Goal: Navigation & Orientation: Find specific page/section

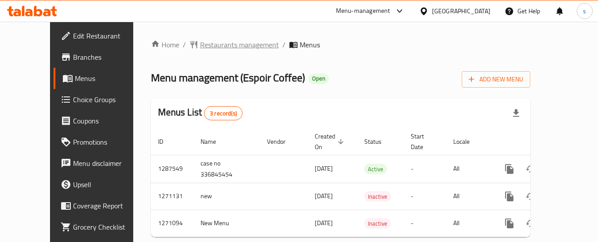
click at [214, 45] on span "Restaurants management" at bounding box center [239, 44] width 79 height 11
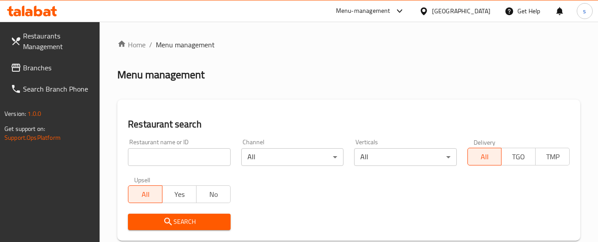
click at [46, 65] on span "Branches" at bounding box center [58, 67] width 70 height 11
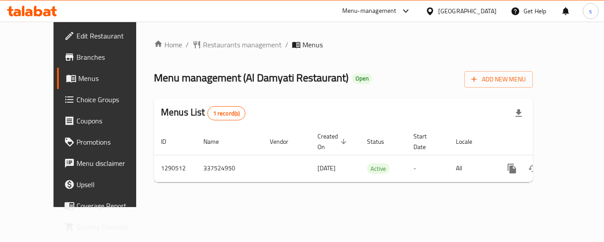
click at [458, 13] on div "[GEOGRAPHIC_DATA]" at bounding box center [467, 11] width 58 height 10
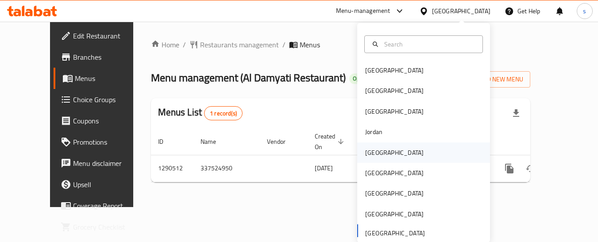
click at [394, 154] on div "Kuwait" at bounding box center [423, 152] width 133 height 20
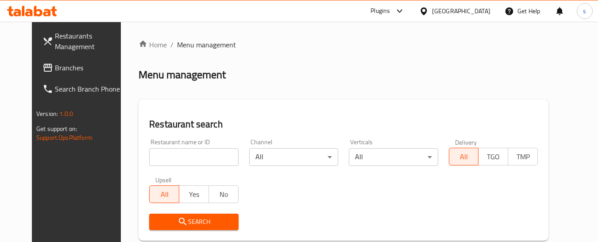
click at [50, 74] on link "Branches" at bounding box center [83, 67] width 96 height 21
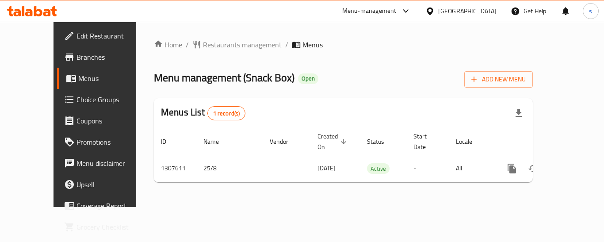
click at [435, 11] on icon at bounding box center [429, 11] width 9 height 9
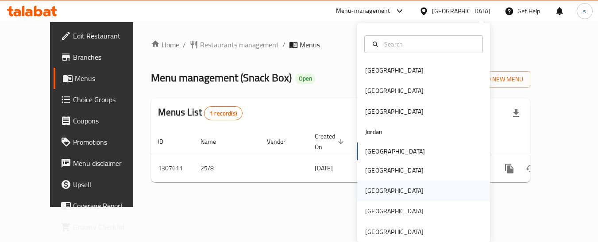
click at [383, 185] on div "Qatar" at bounding box center [423, 190] width 133 height 20
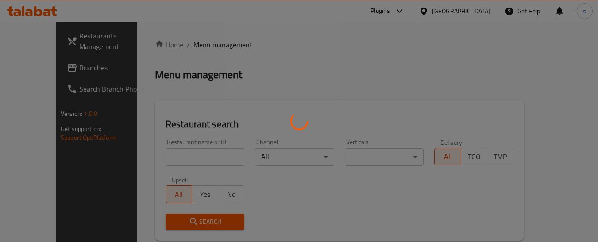
click at [25, 72] on div at bounding box center [299, 121] width 598 height 242
click at [225, 101] on div at bounding box center [299, 121] width 598 height 242
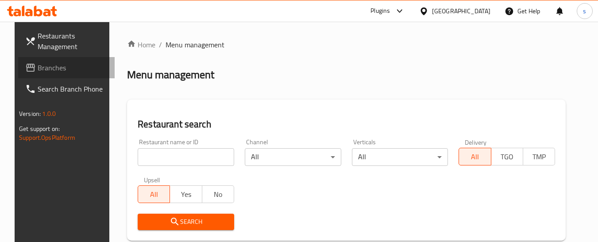
click at [43, 63] on span "Branches" at bounding box center [73, 67] width 70 height 11
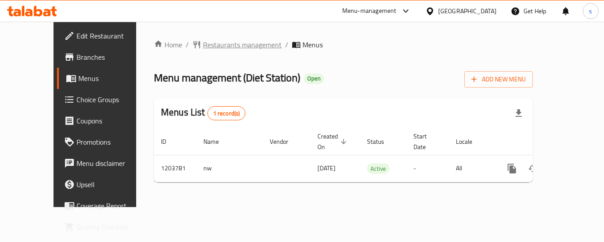
click at [225, 47] on span "Restaurants management" at bounding box center [242, 44] width 79 height 11
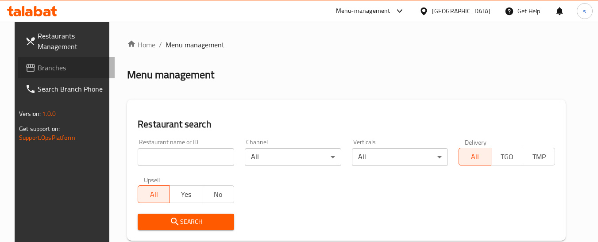
click at [38, 68] on span "Branches" at bounding box center [73, 67] width 70 height 11
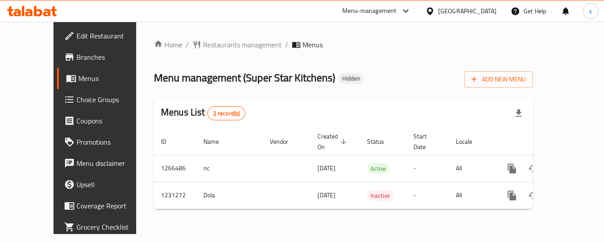
click at [435, 7] on icon at bounding box center [429, 11] width 9 height 9
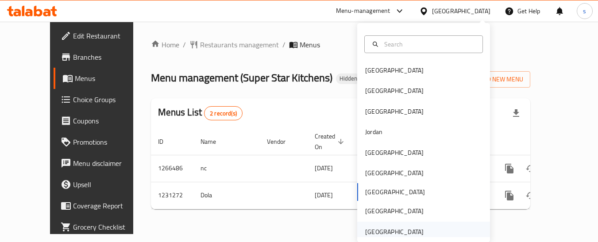
click at [403, 235] on div "United Arab Emirates" at bounding box center [394, 232] width 58 height 10
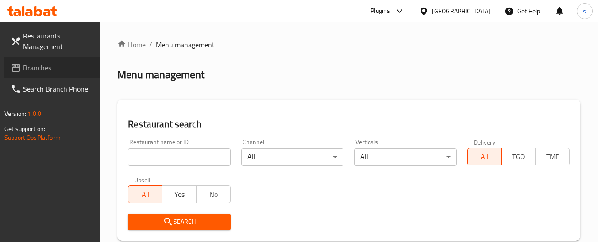
click at [64, 69] on span "Branches" at bounding box center [58, 67] width 70 height 11
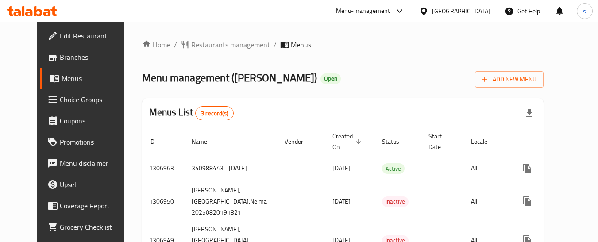
click at [434, 9] on div "[GEOGRAPHIC_DATA]" at bounding box center [461, 11] width 58 height 10
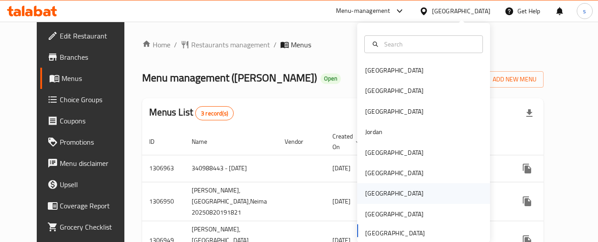
click at [377, 195] on div "[GEOGRAPHIC_DATA]" at bounding box center [394, 193] width 73 height 20
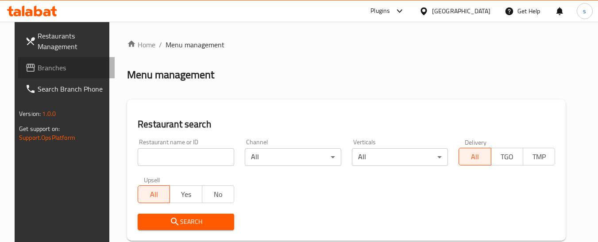
click at [41, 70] on span "Branches" at bounding box center [73, 67] width 70 height 11
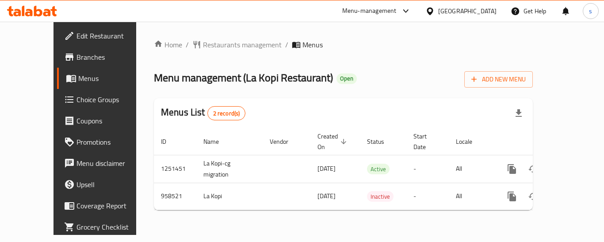
click at [435, 10] on icon at bounding box center [429, 11] width 9 height 9
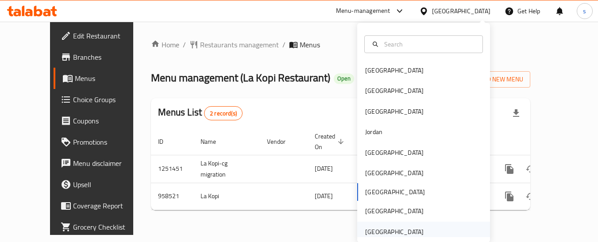
click at [393, 230] on div "[GEOGRAPHIC_DATA]" at bounding box center [394, 232] width 58 height 10
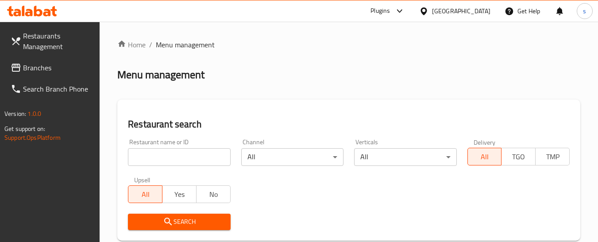
click at [37, 68] on span "Branches" at bounding box center [58, 67] width 70 height 11
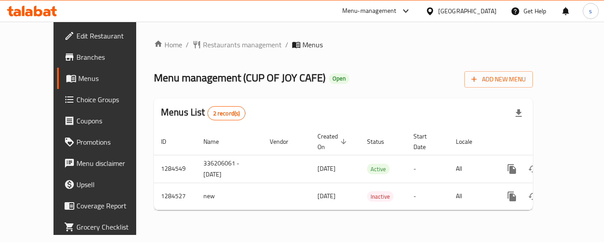
click at [451, 10] on div "[GEOGRAPHIC_DATA]" at bounding box center [467, 11] width 58 height 10
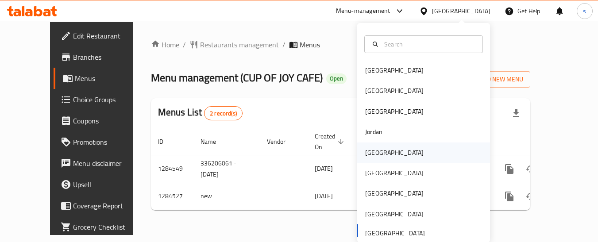
click at [394, 152] on div "[GEOGRAPHIC_DATA]" at bounding box center [423, 152] width 133 height 20
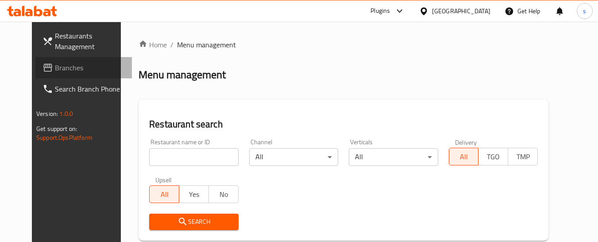
click at [55, 65] on span "Branches" at bounding box center [90, 67] width 70 height 11
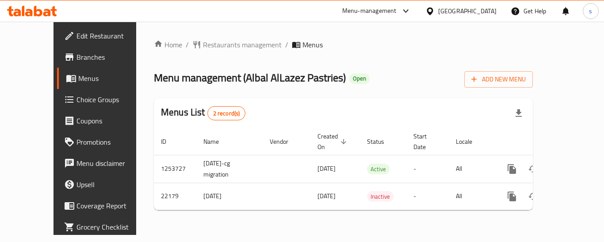
click at [485, 13] on div "[GEOGRAPHIC_DATA]" at bounding box center [467, 11] width 58 height 10
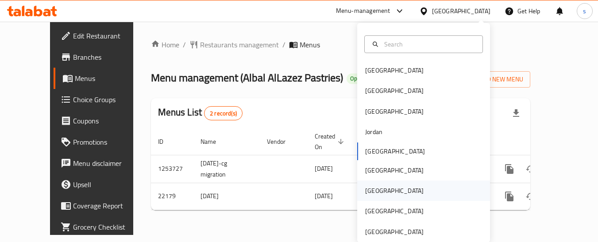
click at [389, 189] on div "[GEOGRAPHIC_DATA]" at bounding box center [423, 190] width 133 height 20
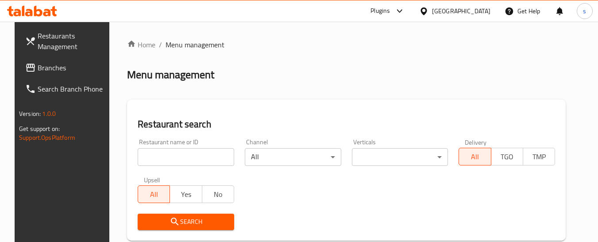
click at [54, 69] on span "Branches" at bounding box center [73, 67] width 70 height 11
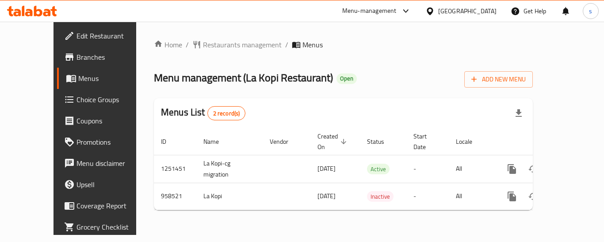
click at [487, 12] on div "[GEOGRAPHIC_DATA]" at bounding box center [467, 11] width 58 height 10
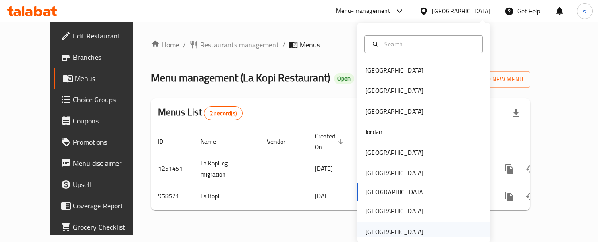
click at [390, 227] on div "[GEOGRAPHIC_DATA]" at bounding box center [394, 232] width 58 height 10
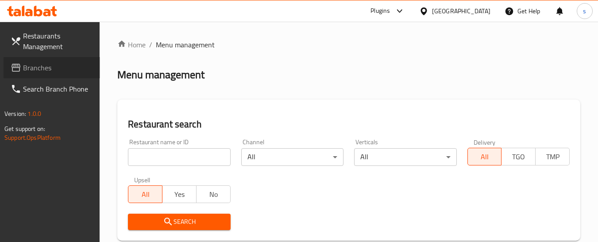
click at [47, 67] on span "Branches" at bounding box center [58, 67] width 70 height 11
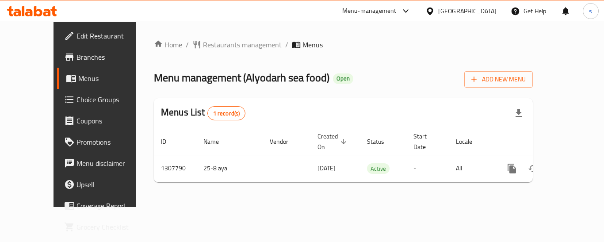
click at [452, 10] on div "[GEOGRAPHIC_DATA]" at bounding box center [467, 11] width 58 height 10
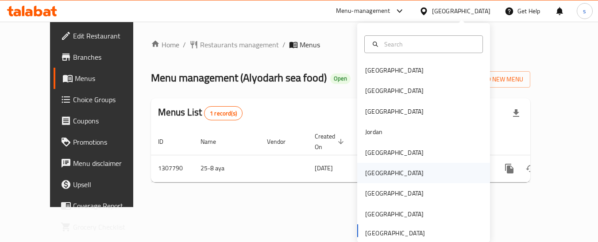
click at [387, 171] on div "[GEOGRAPHIC_DATA]" at bounding box center [423, 173] width 133 height 20
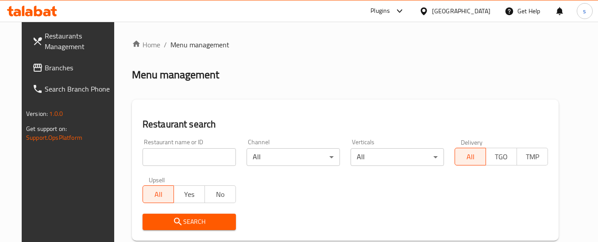
click at [65, 73] on span "Branches" at bounding box center [80, 67] width 70 height 11
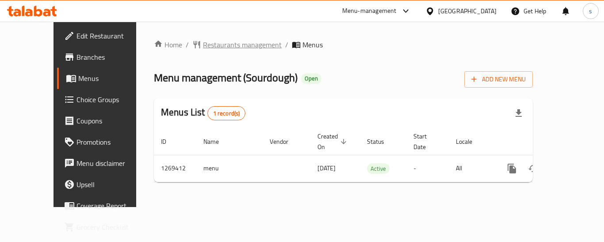
click at [214, 41] on span "Restaurants management" at bounding box center [242, 44] width 79 height 11
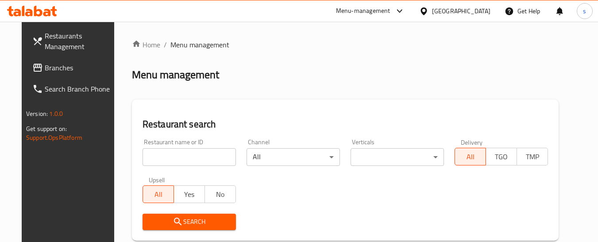
click at [51, 71] on span "Branches" at bounding box center [80, 67] width 70 height 11
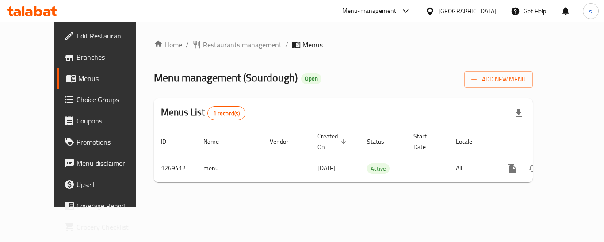
click at [482, 11] on div "[GEOGRAPHIC_DATA]" at bounding box center [467, 11] width 58 height 10
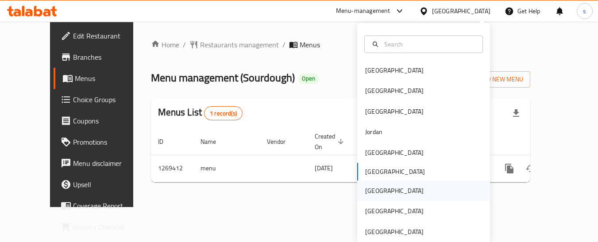
click at [381, 190] on div "Qatar" at bounding box center [423, 190] width 133 height 20
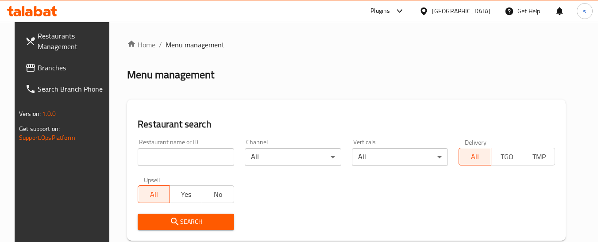
click at [76, 70] on span "Branches" at bounding box center [73, 67] width 70 height 11
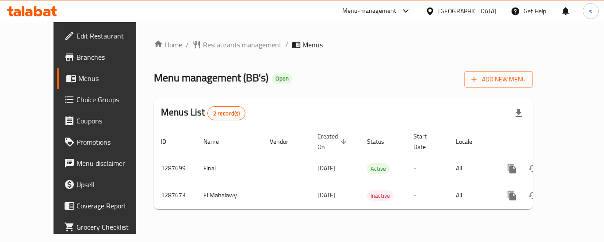
click at [483, 11] on div "[GEOGRAPHIC_DATA]" at bounding box center [467, 11] width 58 height 10
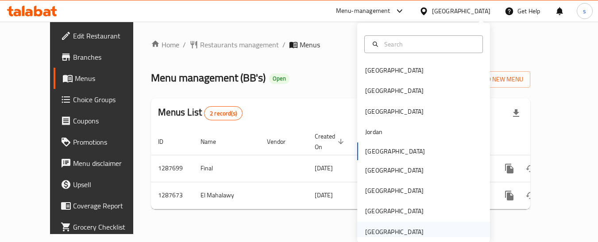
click at [398, 229] on div "[GEOGRAPHIC_DATA]" at bounding box center [394, 232] width 58 height 10
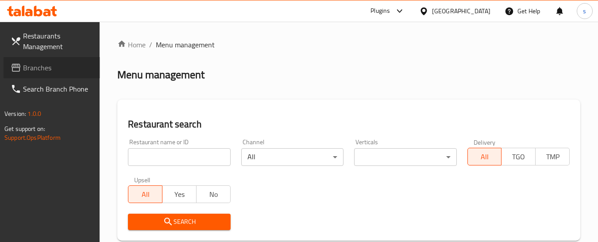
click at [43, 69] on span "Branches" at bounding box center [58, 67] width 70 height 11
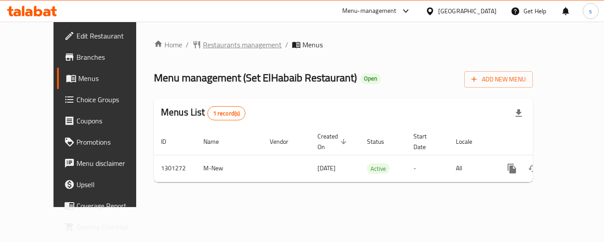
click at [203, 48] on span "Restaurants management" at bounding box center [242, 44] width 79 height 11
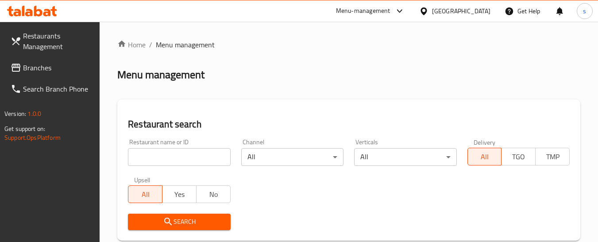
click at [46, 71] on span "Branches" at bounding box center [58, 67] width 70 height 11
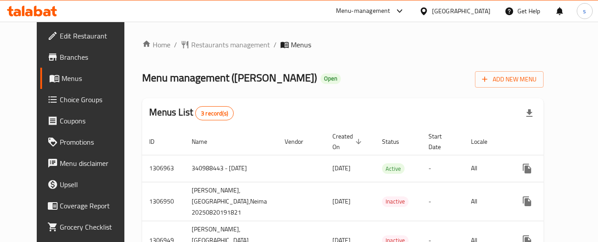
click at [462, 7] on div "[GEOGRAPHIC_DATA]" at bounding box center [461, 11] width 58 height 10
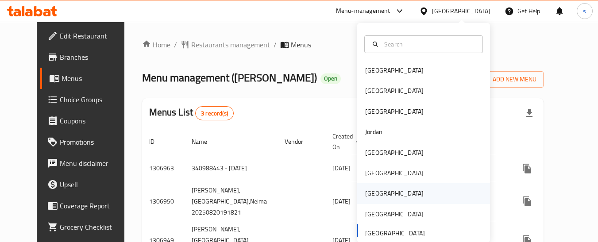
click at [379, 195] on div "[GEOGRAPHIC_DATA]" at bounding box center [394, 193] width 73 height 20
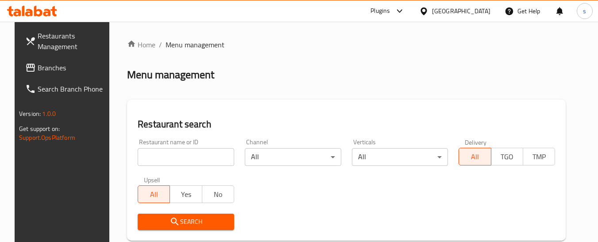
click at [38, 72] on span "Branches" at bounding box center [73, 67] width 70 height 11
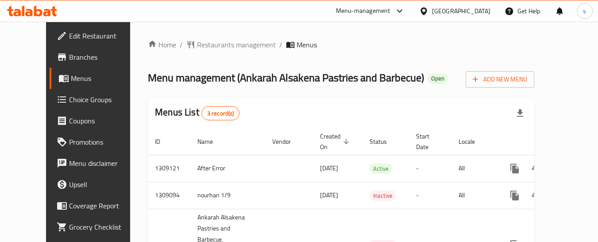
click at [428, 14] on icon at bounding box center [423, 11] width 9 height 9
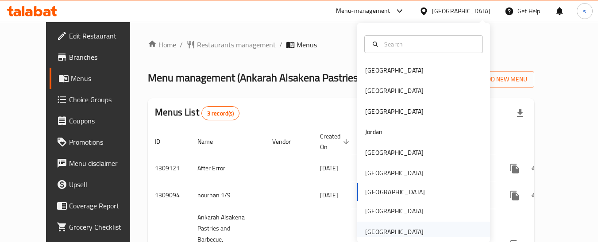
click at [396, 227] on div "[GEOGRAPHIC_DATA]" at bounding box center [394, 232] width 58 height 10
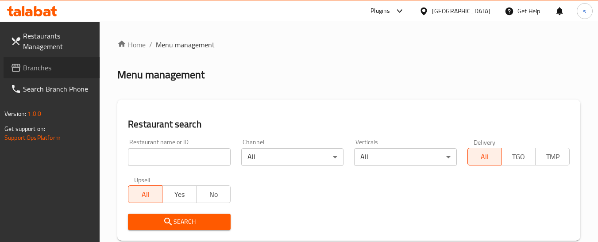
click at [46, 73] on span "Branches" at bounding box center [58, 67] width 70 height 11
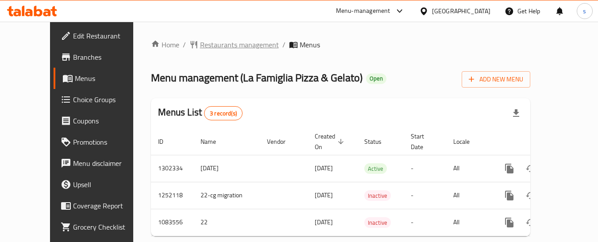
click at [217, 45] on span "Restaurants management" at bounding box center [239, 44] width 79 height 11
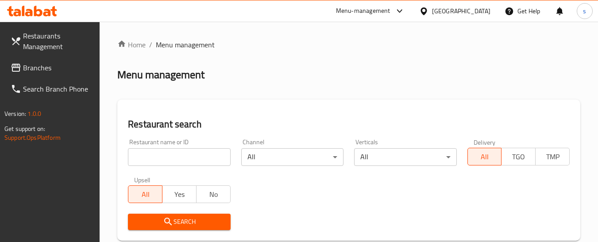
click at [29, 69] on span "Branches" at bounding box center [58, 67] width 70 height 11
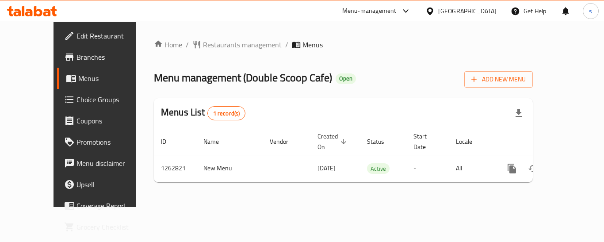
click at [213, 42] on span "Restaurants management" at bounding box center [242, 44] width 79 height 11
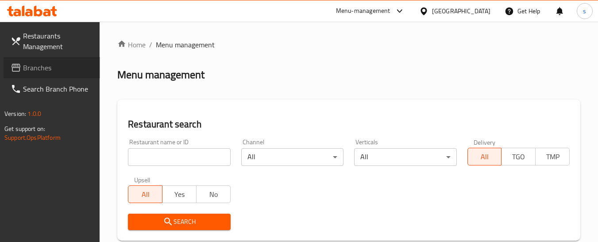
click at [52, 75] on link "Branches" at bounding box center [52, 67] width 96 height 21
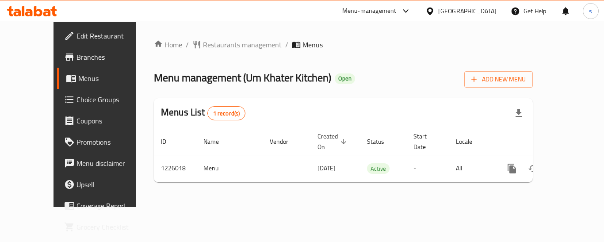
click at [239, 49] on span "Restaurants management" at bounding box center [242, 44] width 79 height 11
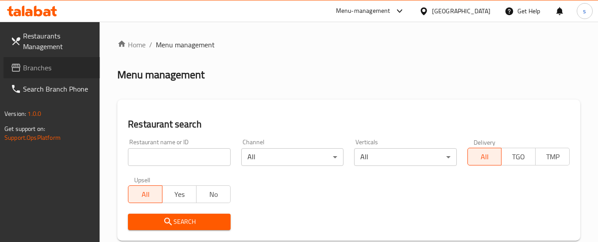
click at [46, 69] on span "Branches" at bounding box center [58, 67] width 70 height 11
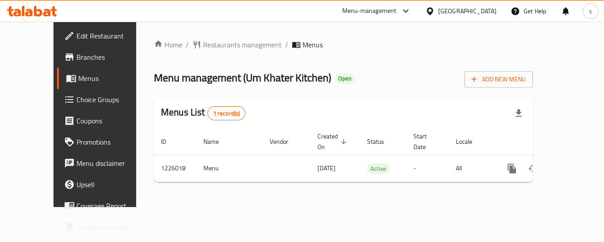
click at [438, 12] on div at bounding box center [431, 11] width 13 height 10
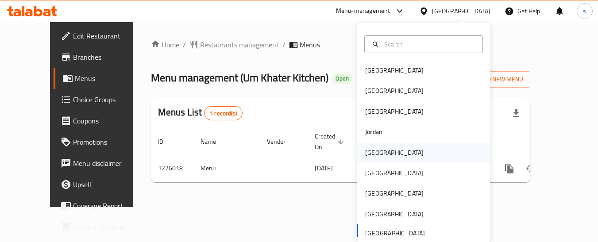
click at [375, 155] on div "[GEOGRAPHIC_DATA]" at bounding box center [394, 153] width 58 height 10
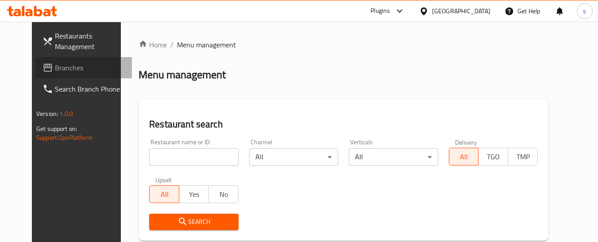
click at [55, 73] on span "Branches" at bounding box center [90, 67] width 70 height 11
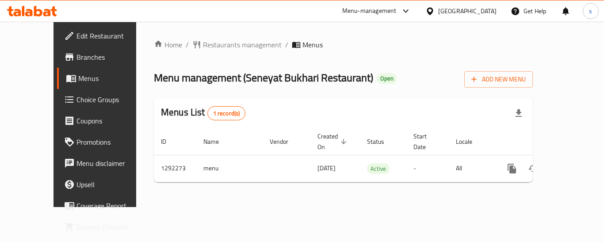
click at [490, 10] on div "[GEOGRAPHIC_DATA]" at bounding box center [467, 11] width 58 height 10
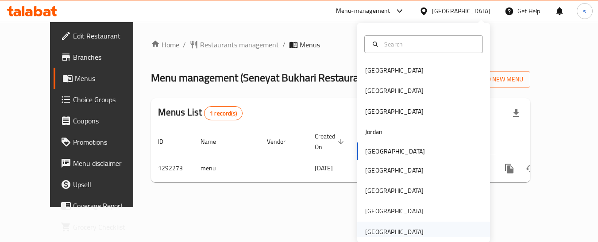
click at [390, 228] on div "[GEOGRAPHIC_DATA]" at bounding box center [394, 232] width 58 height 10
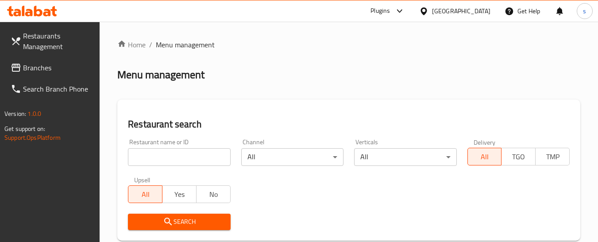
click at [43, 67] on span "Branches" at bounding box center [58, 67] width 70 height 11
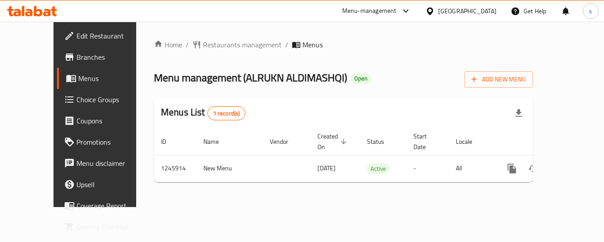
click at [437, 4] on div "[GEOGRAPHIC_DATA]" at bounding box center [460, 10] width 85 height 21
click at [438, 9] on div at bounding box center [431, 11] width 13 height 10
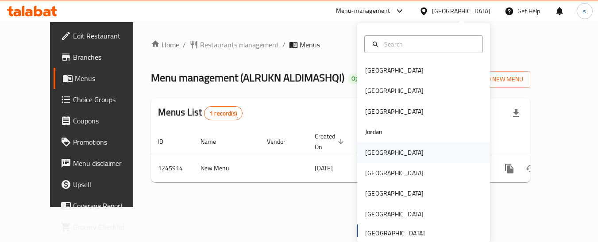
click at [382, 151] on div "Kuwait" at bounding box center [394, 152] width 73 height 20
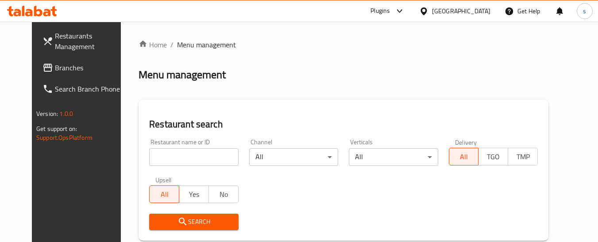
click at [55, 72] on span "Branches" at bounding box center [90, 67] width 70 height 11
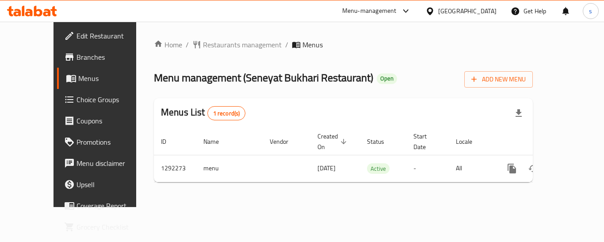
click at [491, 10] on div "[GEOGRAPHIC_DATA]" at bounding box center [467, 11] width 58 height 10
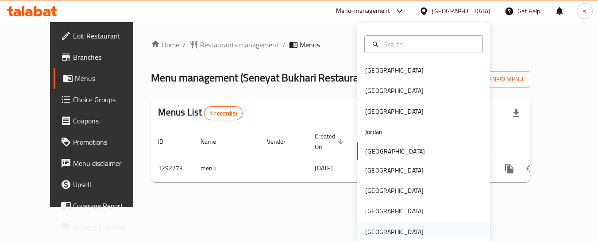
click at [389, 232] on div "[GEOGRAPHIC_DATA]" at bounding box center [394, 232] width 58 height 10
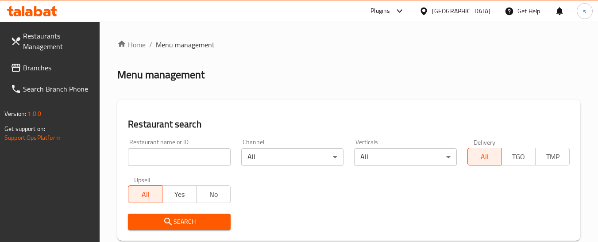
click at [57, 73] on link "Branches" at bounding box center [52, 67] width 96 height 21
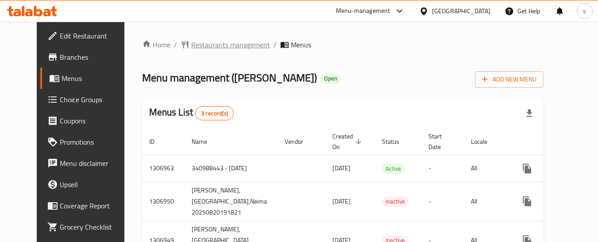
click at [232, 46] on span "Restaurants management" at bounding box center [230, 44] width 79 height 11
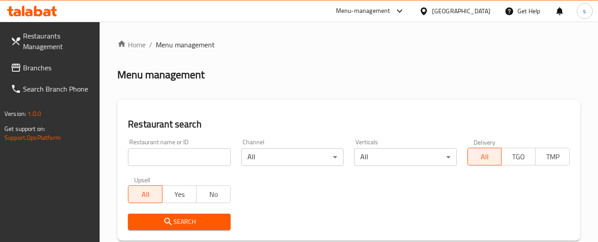
click at [58, 72] on span "Branches" at bounding box center [58, 67] width 70 height 11
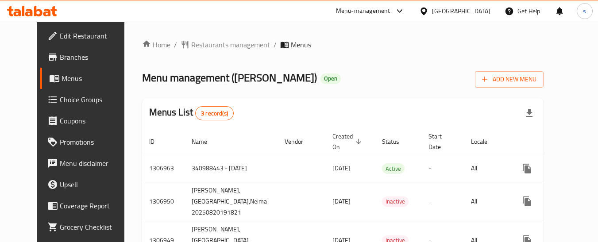
click at [215, 47] on span "Restaurants management" at bounding box center [230, 44] width 79 height 11
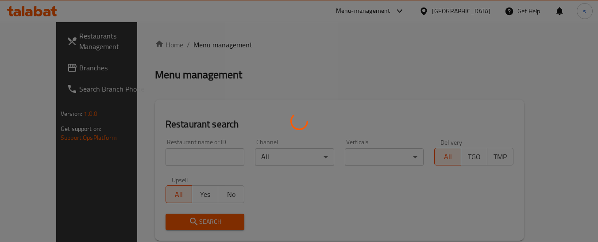
click at [40, 69] on div at bounding box center [299, 121] width 598 height 242
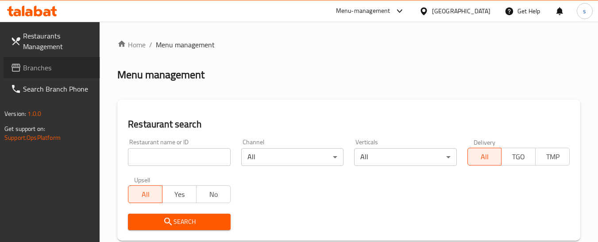
click at [40, 69] on span "Branches" at bounding box center [58, 67] width 70 height 11
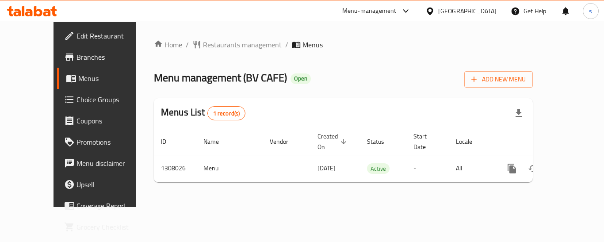
click at [230, 46] on span "Restaurants management" at bounding box center [242, 44] width 79 height 11
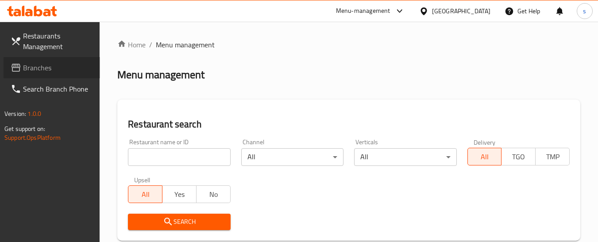
click at [30, 72] on span "Branches" at bounding box center [58, 67] width 70 height 11
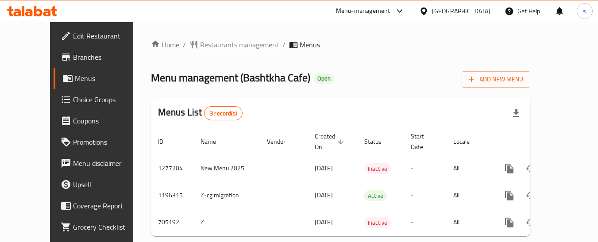
click at [222, 43] on span "Restaurants management" at bounding box center [239, 44] width 79 height 11
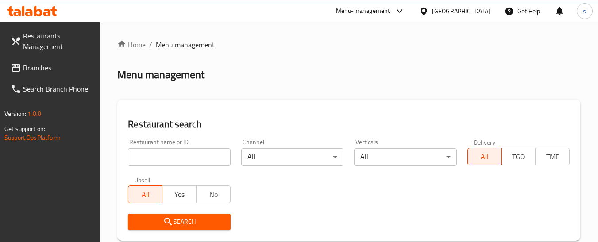
click at [42, 72] on span "Branches" at bounding box center [58, 67] width 70 height 11
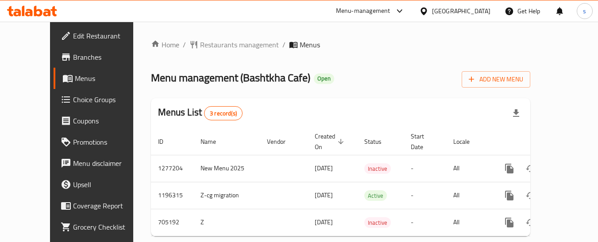
click at [225, 51] on div "Home / Restaurants management / Menus Menu management ( Bashtkha Cafe ) Open Ad…" at bounding box center [340, 141] width 379 height 204
click at [222, 46] on span "Restaurants management" at bounding box center [239, 44] width 79 height 11
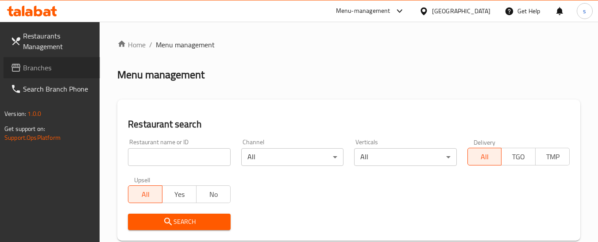
click at [42, 68] on span "Branches" at bounding box center [58, 67] width 70 height 11
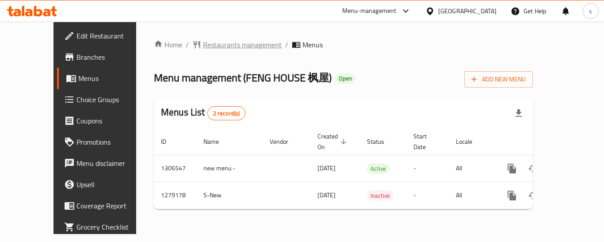
click at [203, 43] on span "Restaurants management" at bounding box center [242, 44] width 79 height 11
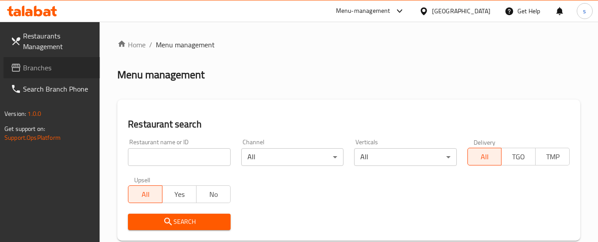
click at [51, 71] on span "Branches" at bounding box center [58, 67] width 70 height 11
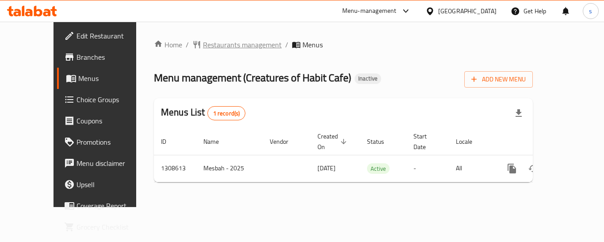
click at [215, 47] on span "Restaurants management" at bounding box center [242, 44] width 79 height 11
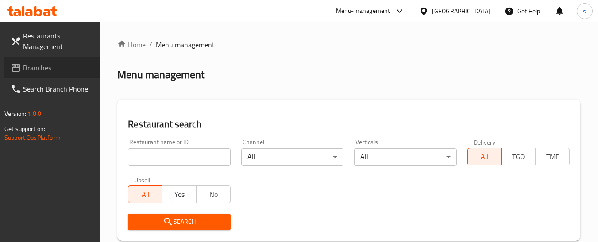
click at [53, 69] on span "Branches" at bounding box center [58, 67] width 70 height 11
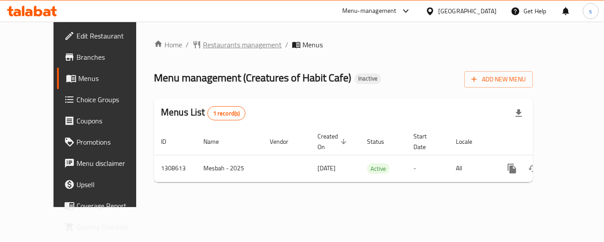
click at [213, 48] on span "Restaurants management" at bounding box center [242, 44] width 79 height 11
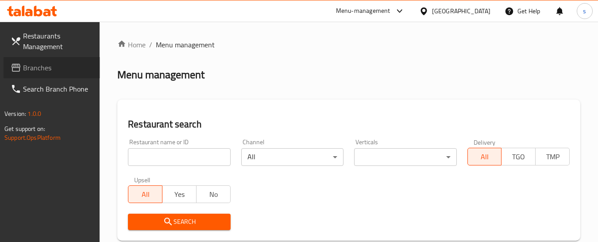
click at [52, 67] on span "Branches" at bounding box center [58, 67] width 70 height 11
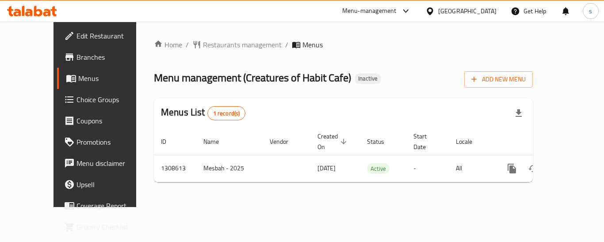
click at [469, 14] on div "[GEOGRAPHIC_DATA]" at bounding box center [467, 11] width 58 height 10
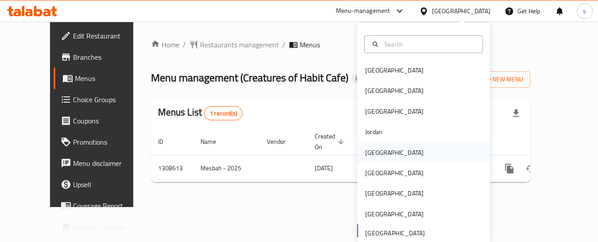
click at [385, 158] on div "Kuwait" at bounding box center [423, 152] width 133 height 20
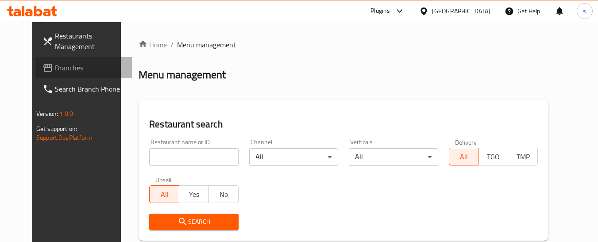
click at [55, 70] on span "Branches" at bounding box center [90, 67] width 70 height 11
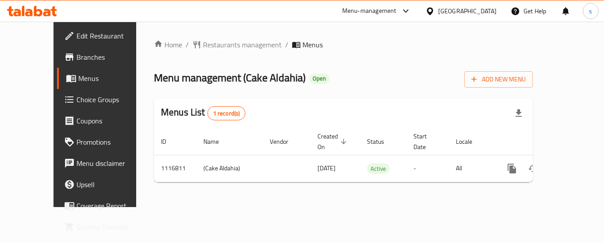
click at [482, 14] on div "Kuwait" at bounding box center [467, 11] width 58 height 10
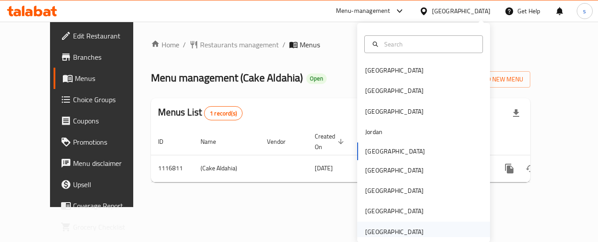
click at [412, 230] on div "[GEOGRAPHIC_DATA]" at bounding box center [394, 232] width 58 height 10
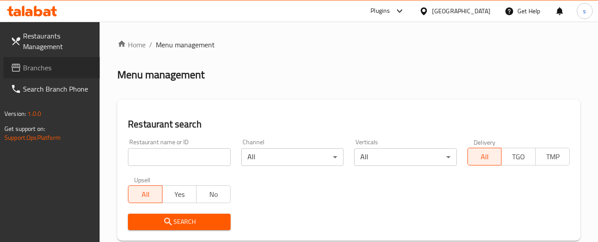
click at [35, 71] on span "Branches" at bounding box center [58, 67] width 70 height 11
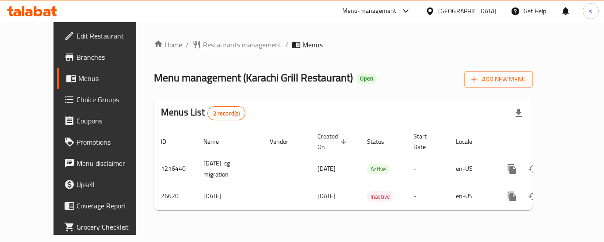
click at [203, 45] on span "Restaurants management" at bounding box center [242, 44] width 79 height 11
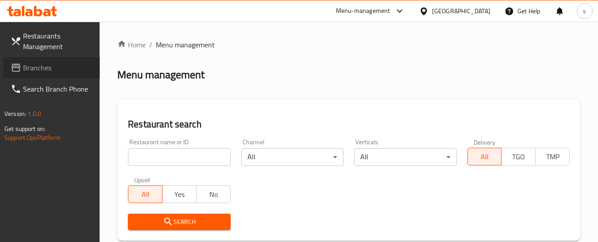
click at [37, 69] on span "Branches" at bounding box center [58, 67] width 70 height 11
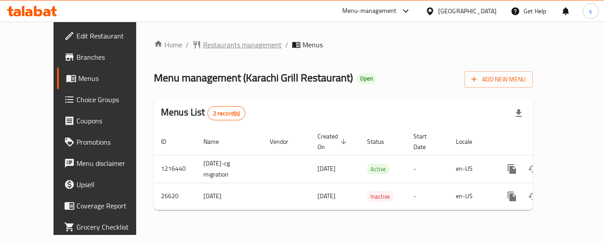
click at [203, 47] on span "Restaurants management" at bounding box center [242, 44] width 79 height 11
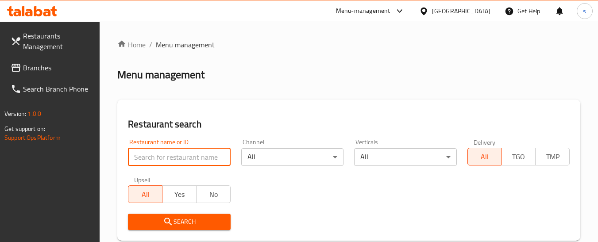
click at [177, 157] on input "search" at bounding box center [179, 157] width 102 height 18
paste input "13838"
type input "13838"
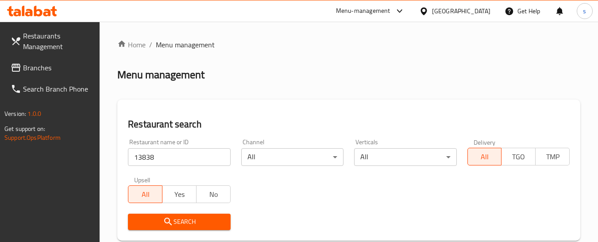
click at [190, 222] on span "Search" at bounding box center [179, 221] width 88 height 11
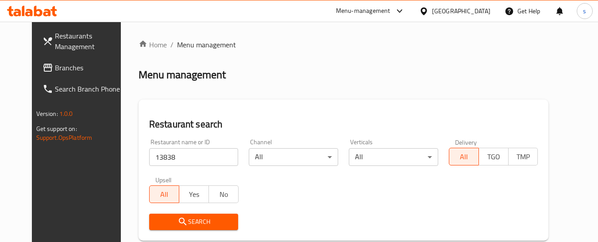
click at [190, 222] on span "Search" at bounding box center [193, 221] width 75 height 11
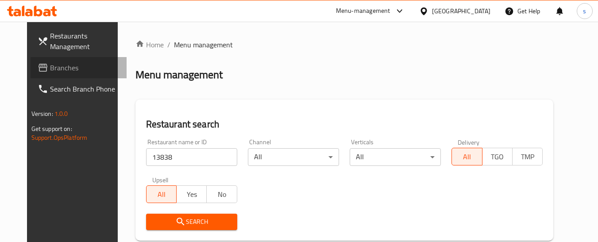
click at [81, 70] on span "Branches" at bounding box center [85, 67] width 70 height 11
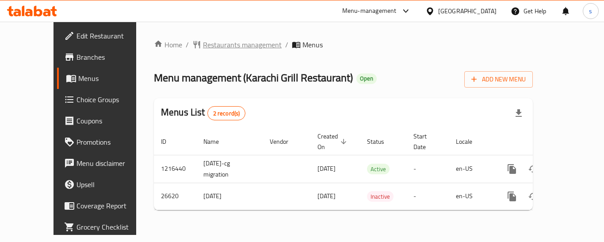
click at [203, 49] on span "Restaurants management" at bounding box center [242, 44] width 79 height 11
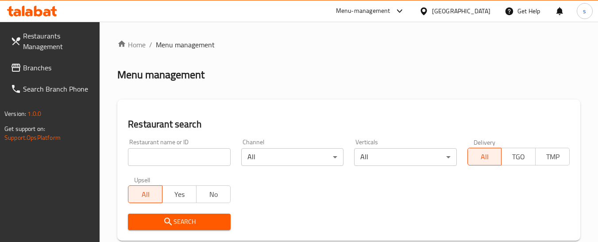
click at [147, 148] on input "search" at bounding box center [179, 157] width 102 height 18
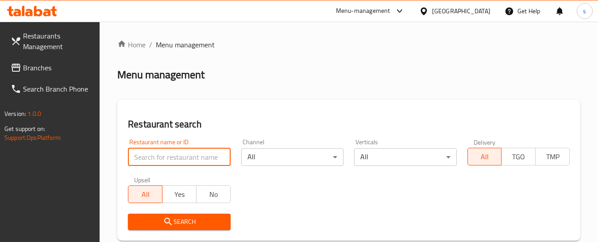
paste input "13838"
type input "13838"
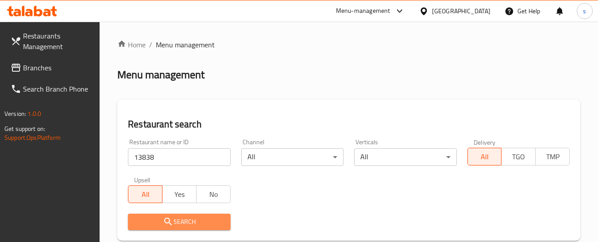
click at [207, 220] on span "Search" at bounding box center [179, 221] width 88 height 11
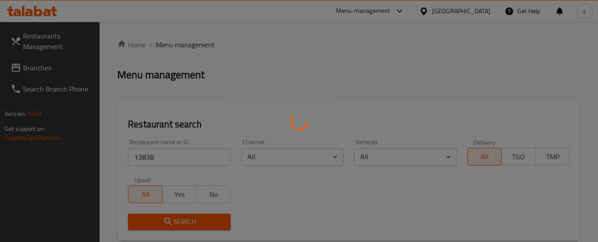
click at [207, 220] on div at bounding box center [299, 121] width 598 height 242
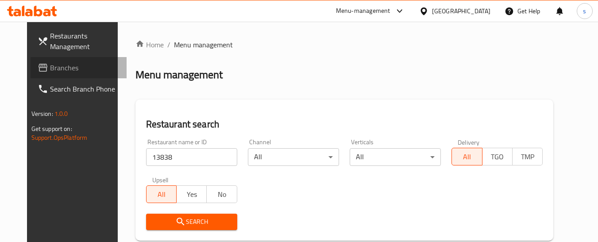
click at [67, 72] on span "Branches" at bounding box center [85, 67] width 70 height 11
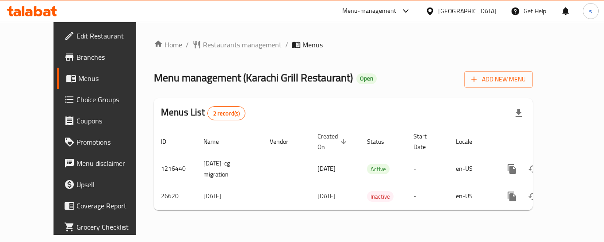
click at [218, 21] on div "Menu-management United Arab Emirates Get Help s" at bounding box center [302, 10] width 604 height 21
click at [211, 45] on span "Restaurants management" at bounding box center [242, 44] width 79 height 11
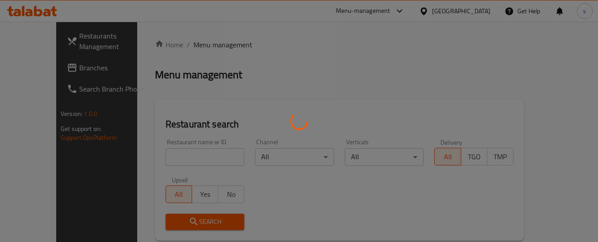
click at [176, 154] on div at bounding box center [299, 121] width 598 height 242
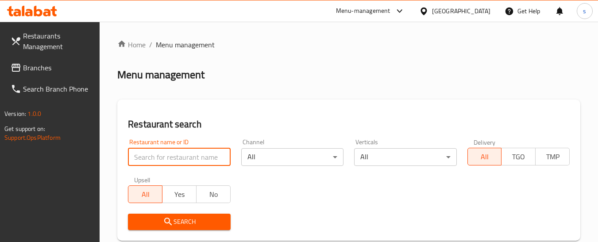
click at [192, 155] on input "search" at bounding box center [179, 157] width 102 height 18
paste input "13838"
type input "13838"
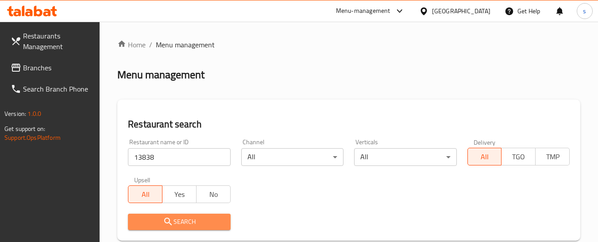
click at [207, 225] on span "Search" at bounding box center [179, 221] width 88 height 11
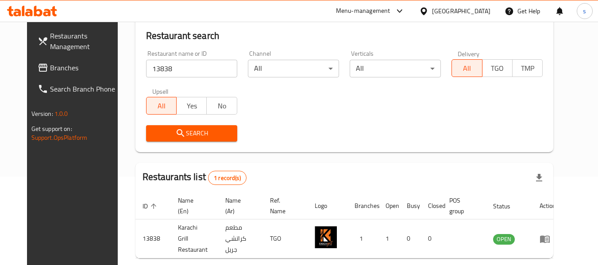
scroll to position [122, 0]
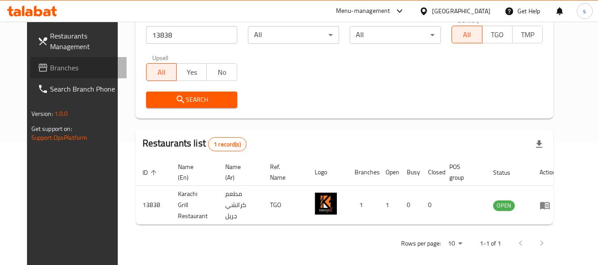
click at [61, 66] on span "Branches" at bounding box center [85, 67] width 70 height 11
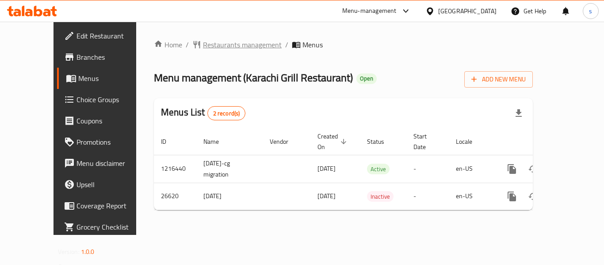
click at [203, 49] on span "Restaurants management" at bounding box center [242, 44] width 79 height 11
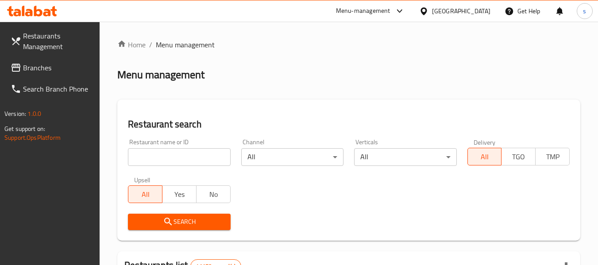
click at [46, 69] on span "Branches" at bounding box center [58, 67] width 70 height 11
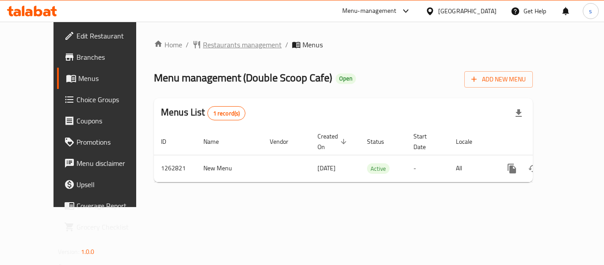
click at [213, 48] on span "Restaurants management" at bounding box center [242, 44] width 79 height 11
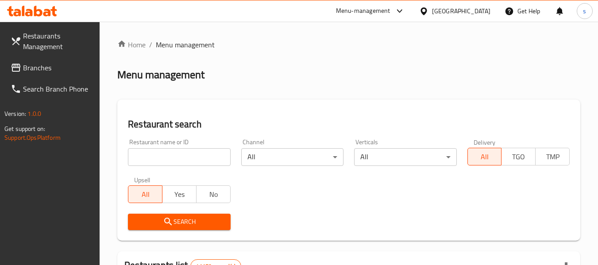
click at [40, 75] on link "Branches" at bounding box center [52, 67] width 96 height 21
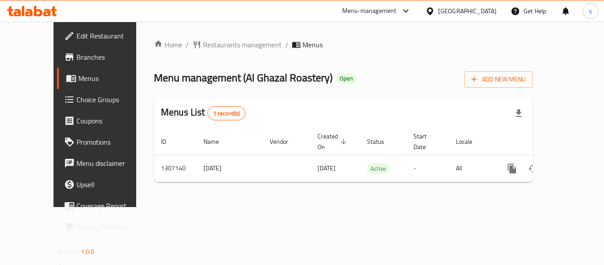
click at [466, 6] on div "[GEOGRAPHIC_DATA]" at bounding box center [467, 11] width 58 height 10
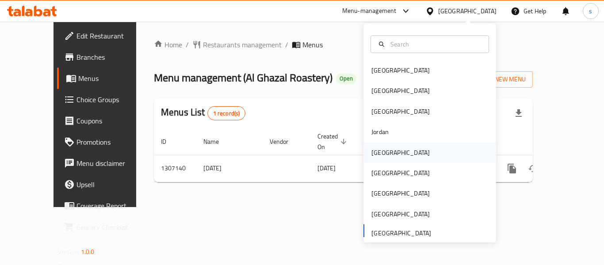
click at [390, 151] on div "Kuwait" at bounding box center [400, 152] width 73 height 20
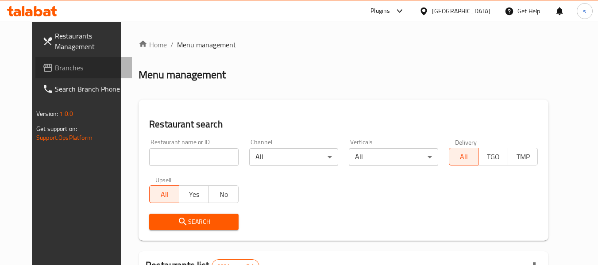
click at [55, 72] on span "Branches" at bounding box center [90, 67] width 70 height 11
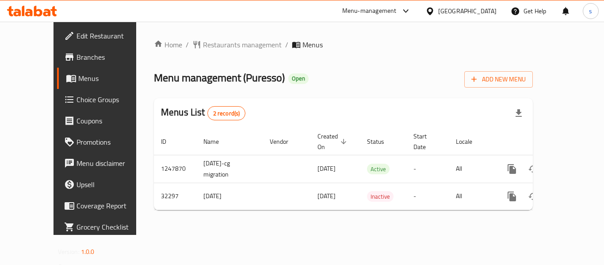
click at [488, 10] on div "Kuwait" at bounding box center [467, 11] width 58 height 10
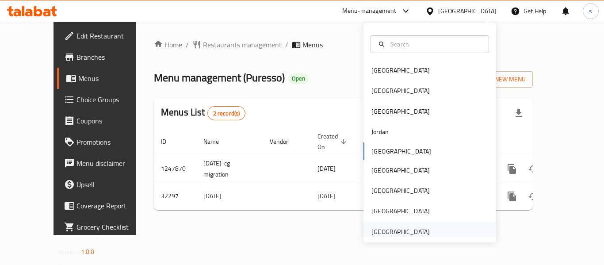
click at [406, 234] on div "[GEOGRAPHIC_DATA]" at bounding box center [401, 232] width 58 height 10
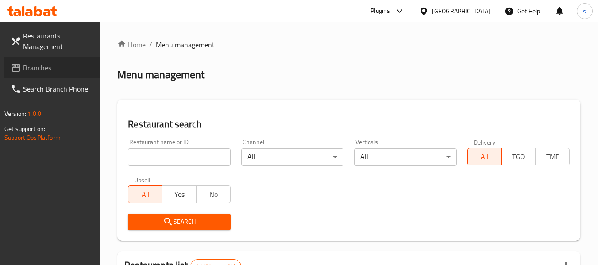
click at [54, 72] on span "Branches" at bounding box center [58, 67] width 70 height 11
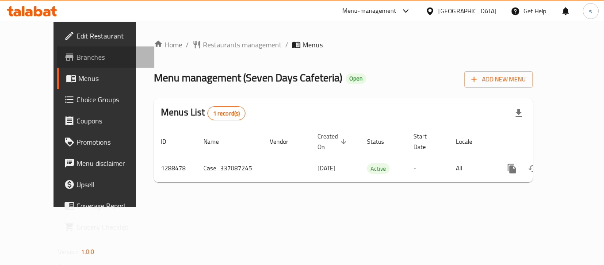
click at [77, 57] on span "Branches" at bounding box center [112, 57] width 71 height 11
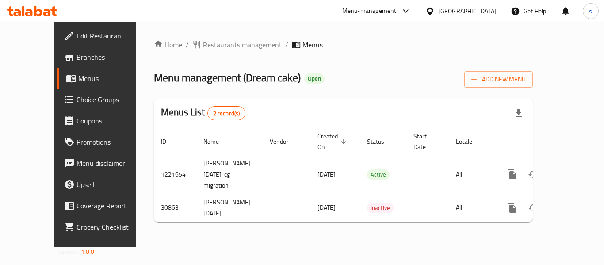
click at [433, 10] on icon at bounding box center [430, 11] width 6 height 8
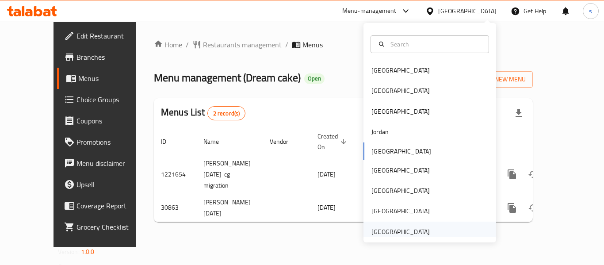
click at [402, 228] on div "United Arab Emirates" at bounding box center [401, 232] width 58 height 10
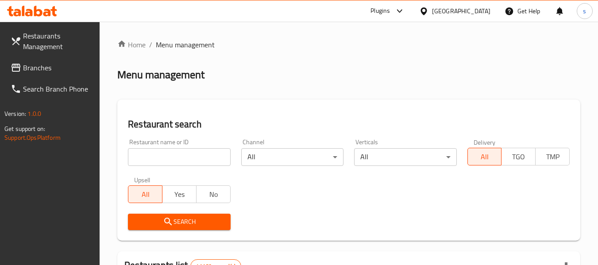
click at [61, 70] on span "Branches" at bounding box center [58, 67] width 70 height 11
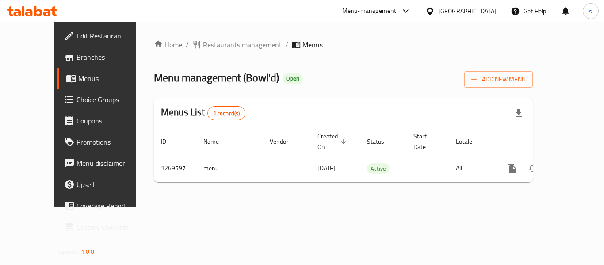
click at [445, 11] on div "United Arab Emirates" at bounding box center [467, 11] width 58 height 10
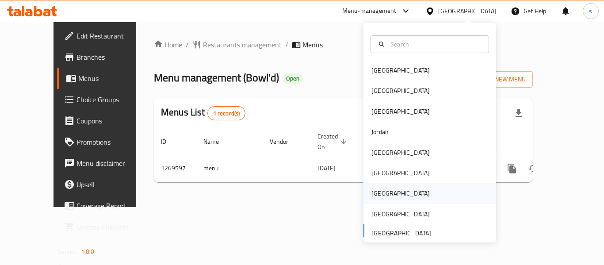
click at [383, 195] on div "[GEOGRAPHIC_DATA]" at bounding box center [400, 193] width 73 height 20
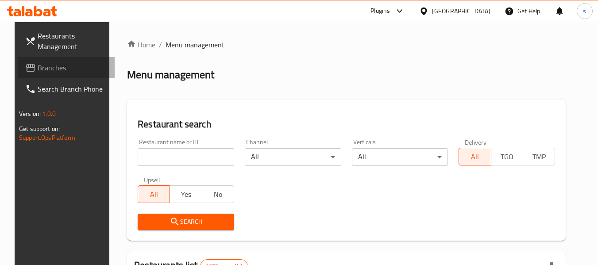
click at [43, 69] on span "Branches" at bounding box center [73, 67] width 70 height 11
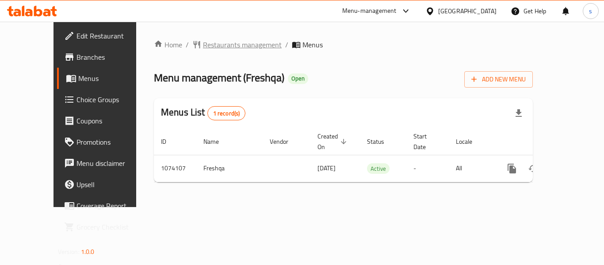
click at [203, 49] on span "Restaurants management" at bounding box center [242, 44] width 79 height 11
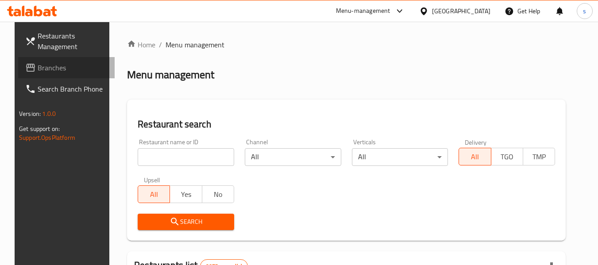
click at [42, 74] on link "Branches" at bounding box center [66, 67] width 96 height 21
